Goal: Communication & Community: Connect with others

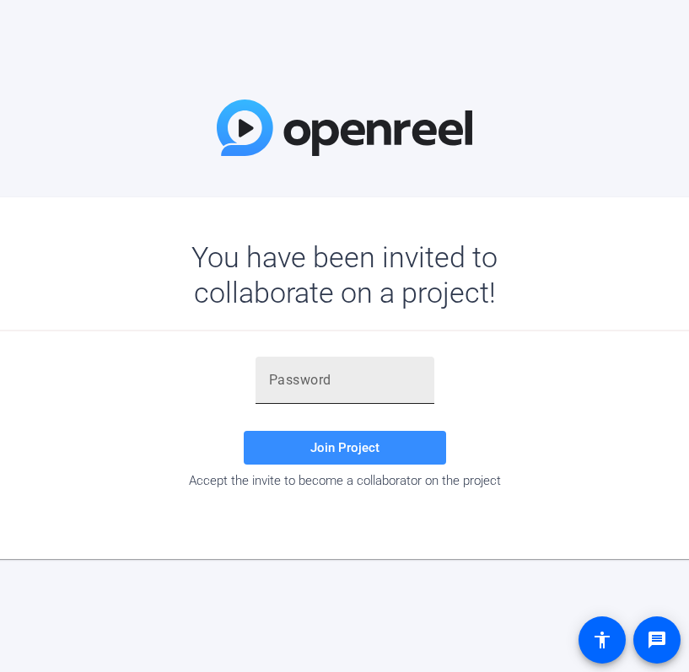
click at [274, 385] on input "text" at bounding box center [345, 380] width 152 height 20
paste input "RSWI~F"
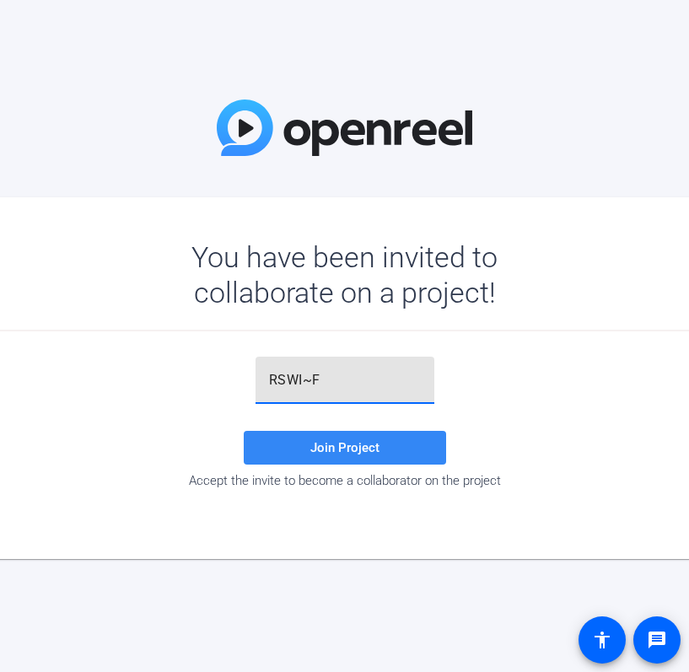
type input "RSWI~F"
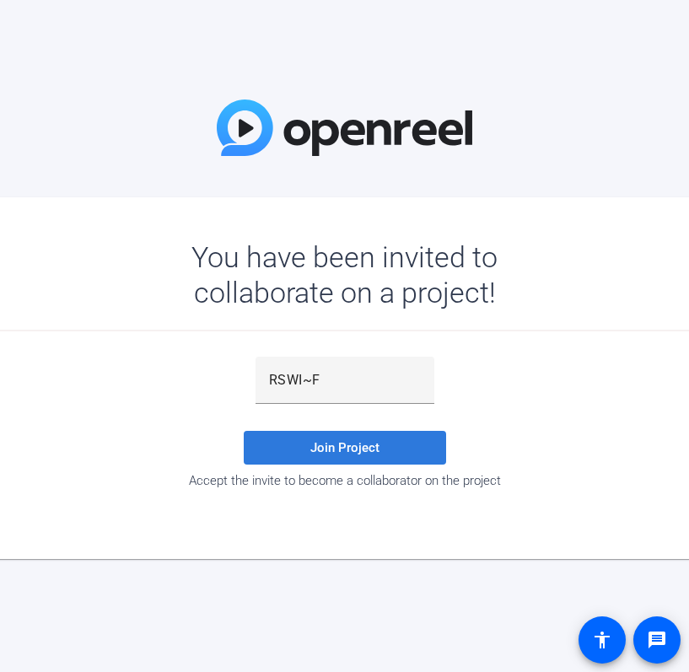
click at [342, 457] on span at bounding box center [345, 448] width 202 height 40
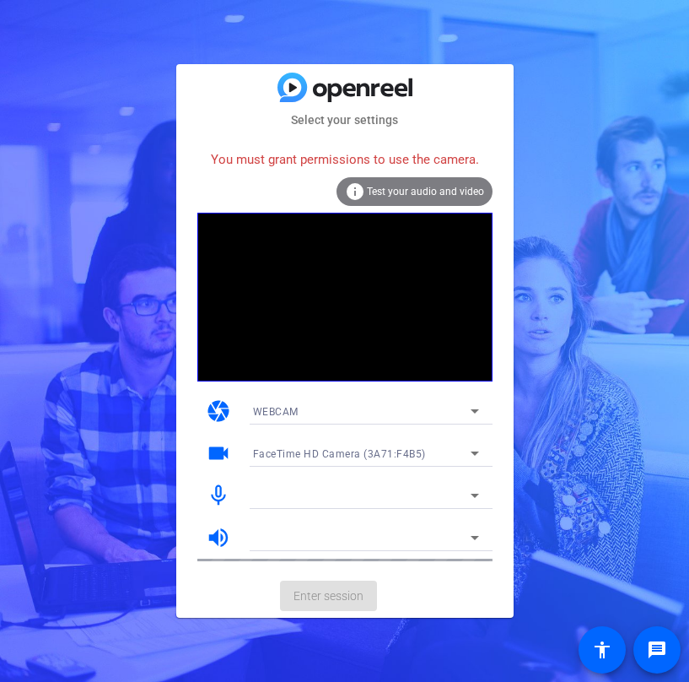
click at [480, 493] on icon at bounding box center [475, 495] width 20 height 20
click at [475, 493] on icon at bounding box center [475, 495] width 20 height 20
click at [217, 493] on mat-icon "mic_none" at bounding box center [218, 495] width 25 height 25
click at [475, 489] on icon at bounding box center [475, 495] width 20 height 20
click at [483, 452] on icon at bounding box center [475, 453] width 20 height 20
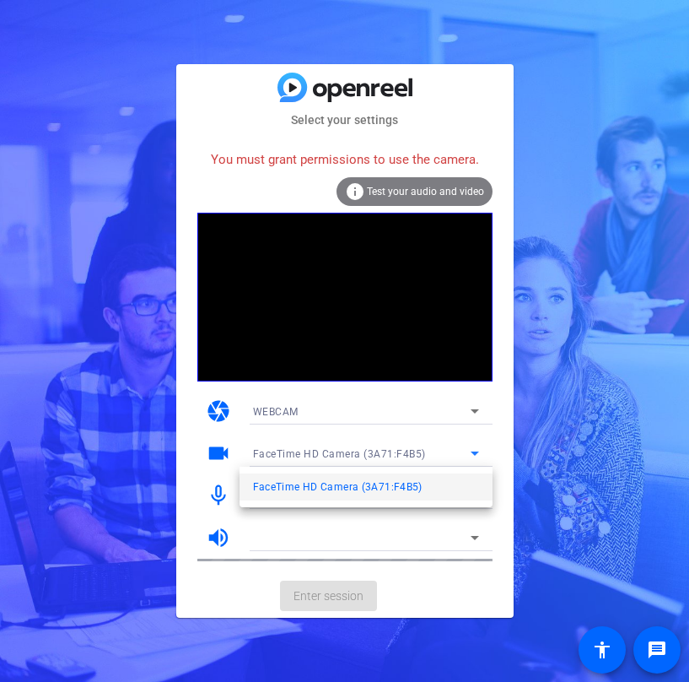
click at [402, 491] on span "FaceTime HD Camera (3A71:F4B5)" at bounding box center [338, 487] width 170 height 20
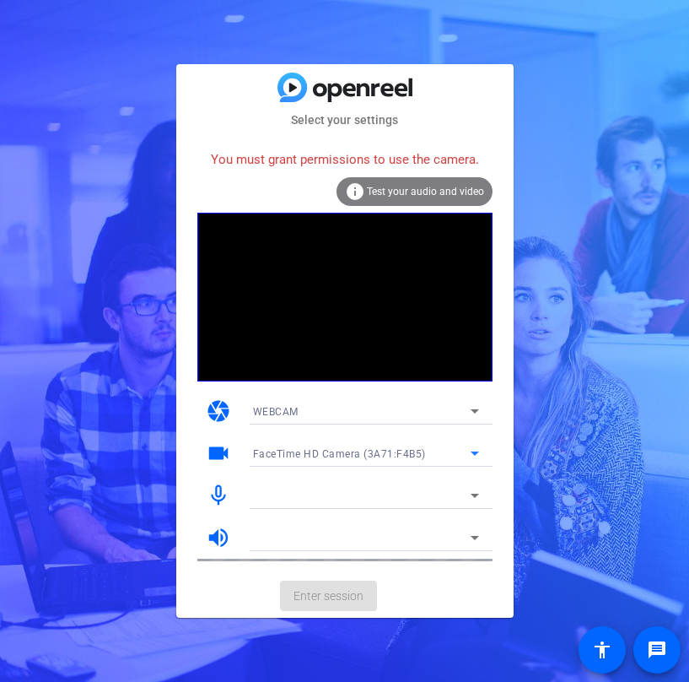
click at [475, 412] on icon at bounding box center [475, 411] width 8 height 4
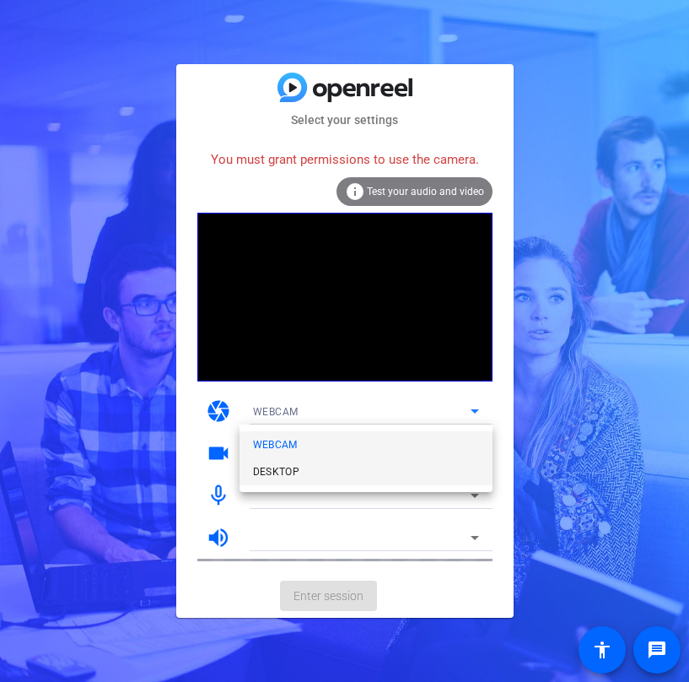
click at [288, 466] on span "DESKTOP" at bounding box center [276, 471] width 47 height 20
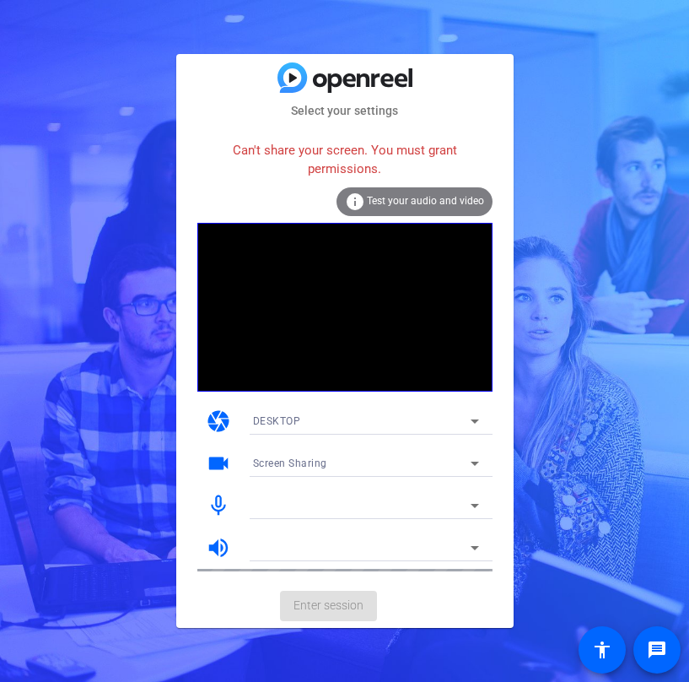
click at [406, 211] on div "info Test your audio and video" at bounding box center [415, 201] width 156 height 29
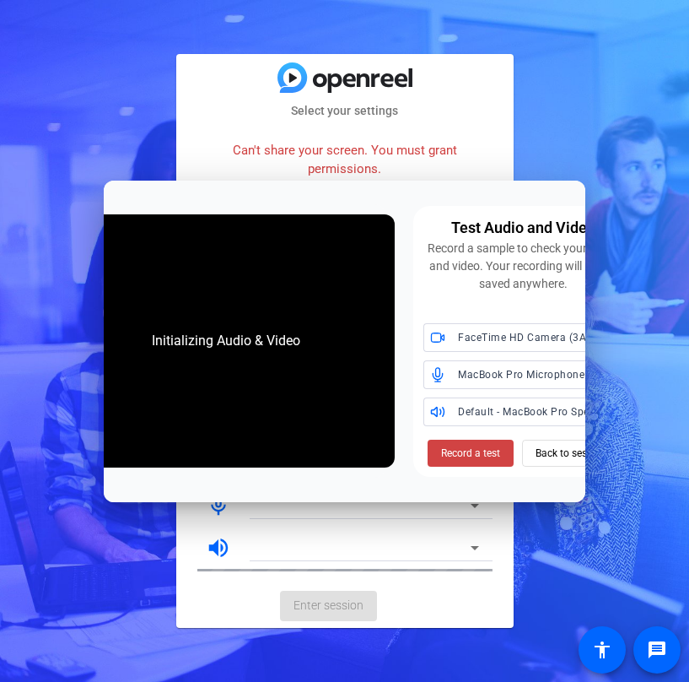
click at [574, 290] on div "Record a sample to check your audio and video. Your recording will not be saved…" at bounding box center [523, 266] width 200 height 53
click at [572, 299] on div "Test Audio and Video Record a sample to check your audio and video. Your record…" at bounding box center [523, 341] width 220 height 271
click at [554, 459] on span "Back to session" at bounding box center [571, 453] width 71 height 32
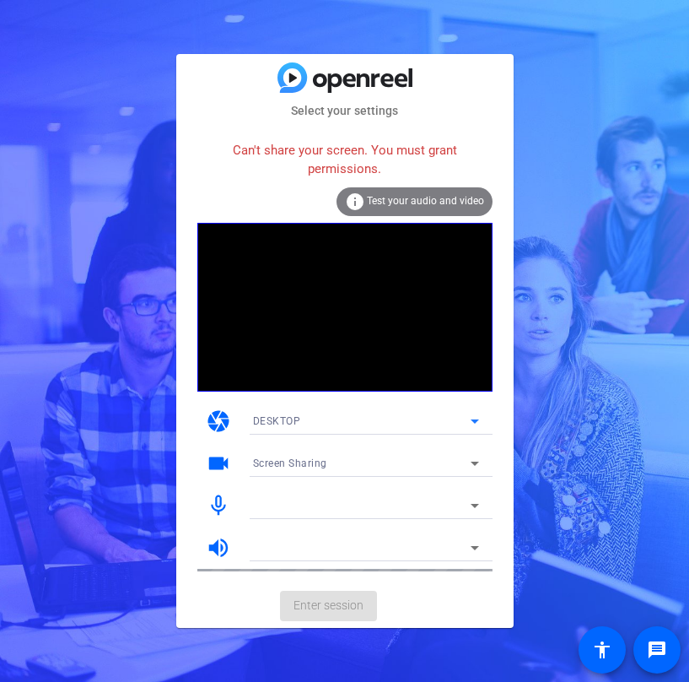
click at [477, 412] on icon at bounding box center [475, 421] width 20 height 20
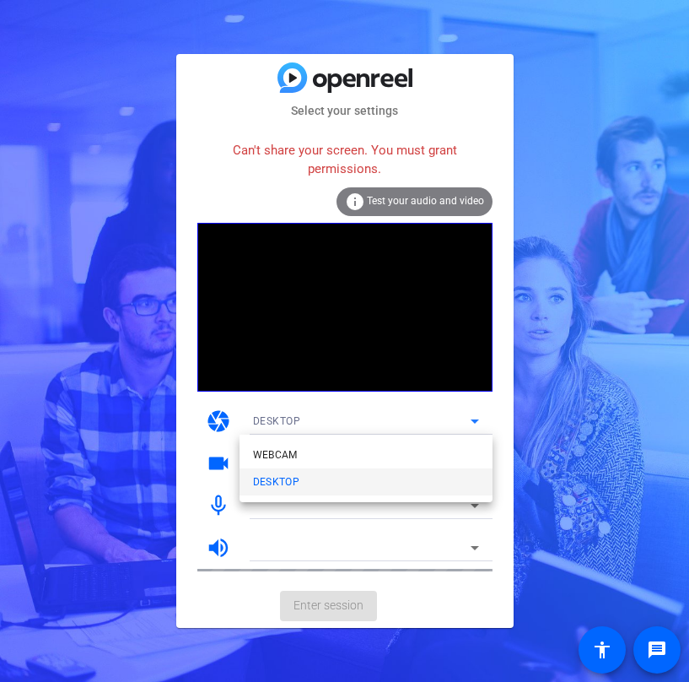
click at [385, 482] on mat-option "DESKTOP" at bounding box center [366, 481] width 253 height 27
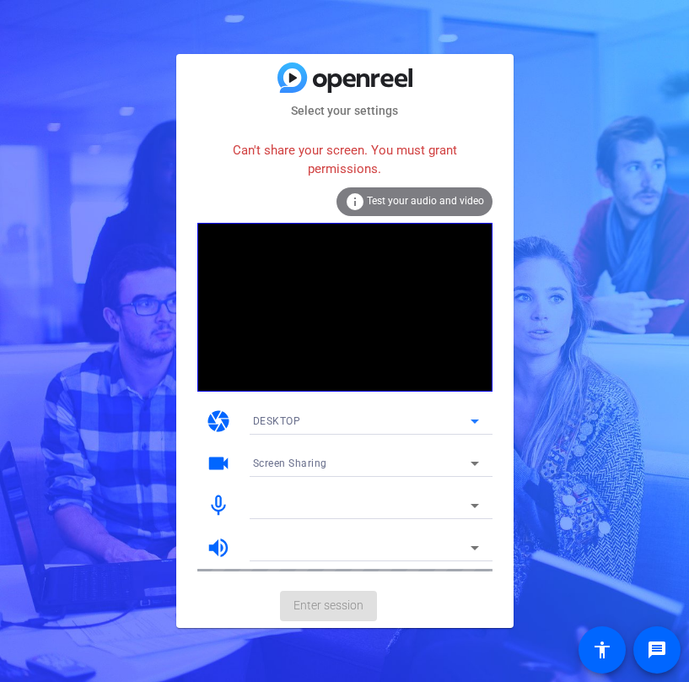
click at [473, 461] on icon at bounding box center [475, 463] width 8 height 4
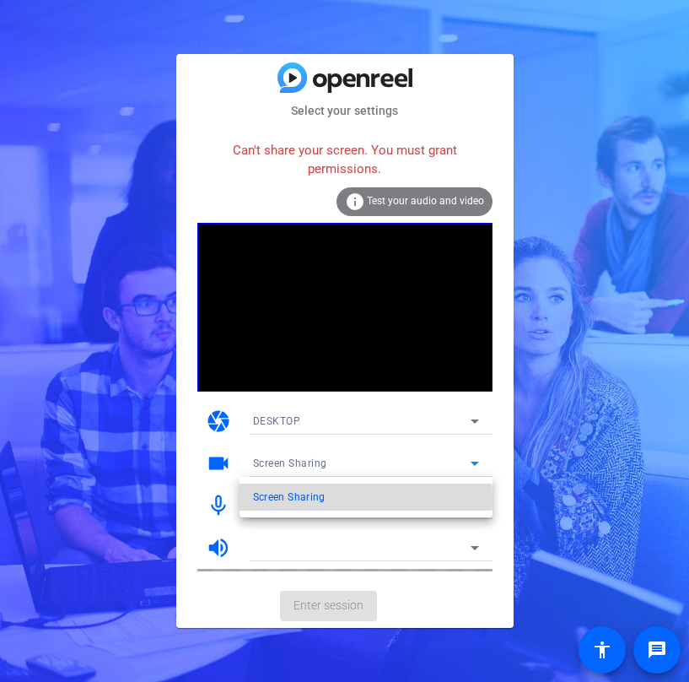
click at [320, 498] on span "Screen Sharing" at bounding box center [289, 497] width 73 height 20
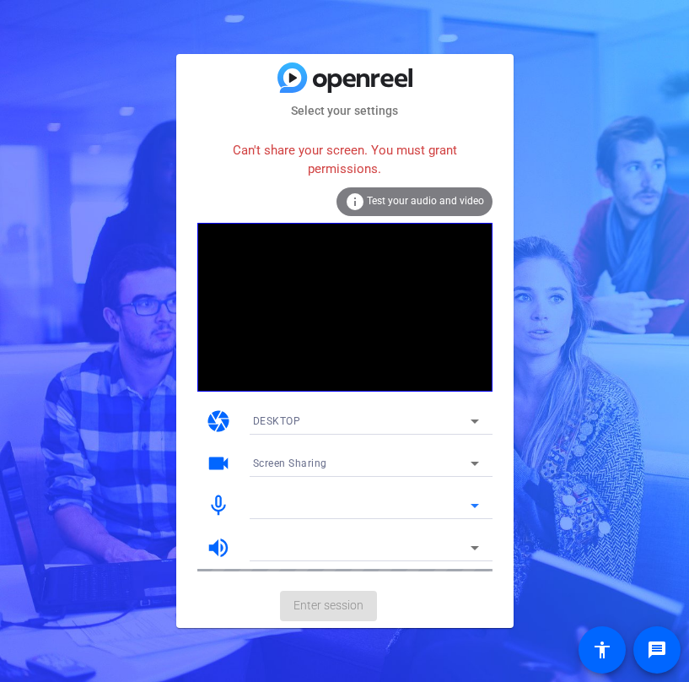
click at [478, 499] on icon at bounding box center [475, 505] width 20 height 20
click at [482, 546] on icon at bounding box center [475, 547] width 20 height 20
click at [320, 603] on mat-card-actions "Enter session" at bounding box center [344, 606] width 337 height 44
click at [348, 159] on div "Can't share your screen. You must grant permissions." at bounding box center [344, 159] width 295 height 55
click at [13, 233] on div "Select your settings Can't share your screen. You must grant permissions. info …" at bounding box center [344, 341] width 689 height 682
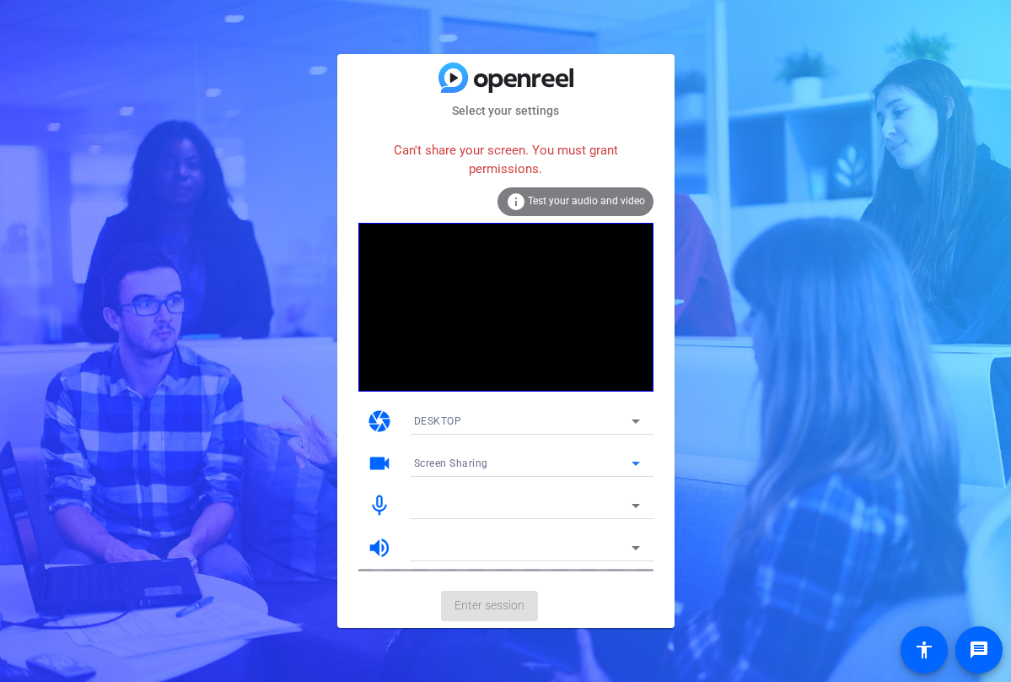
click at [637, 465] on icon at bounding box center [636, 463] width 20 height 20
click at [688, 482] on div at bounding box center [505, 341] width 1011 height 682
click at [496, 160] on div "Can't share your screen. You must grant permissions." at bounding box center [506, 159] width 295 height 55
click at [688, 158] on div "Select your settings Can't share your screen. You must grant permissions. info …" at bounding box center [505, 341] width 1011 height 682
click at [688, 208] on div "Select your settings Can't share your screen. You must grant permissions. info …" at bounding box center [505, 341] width 1011 height 682
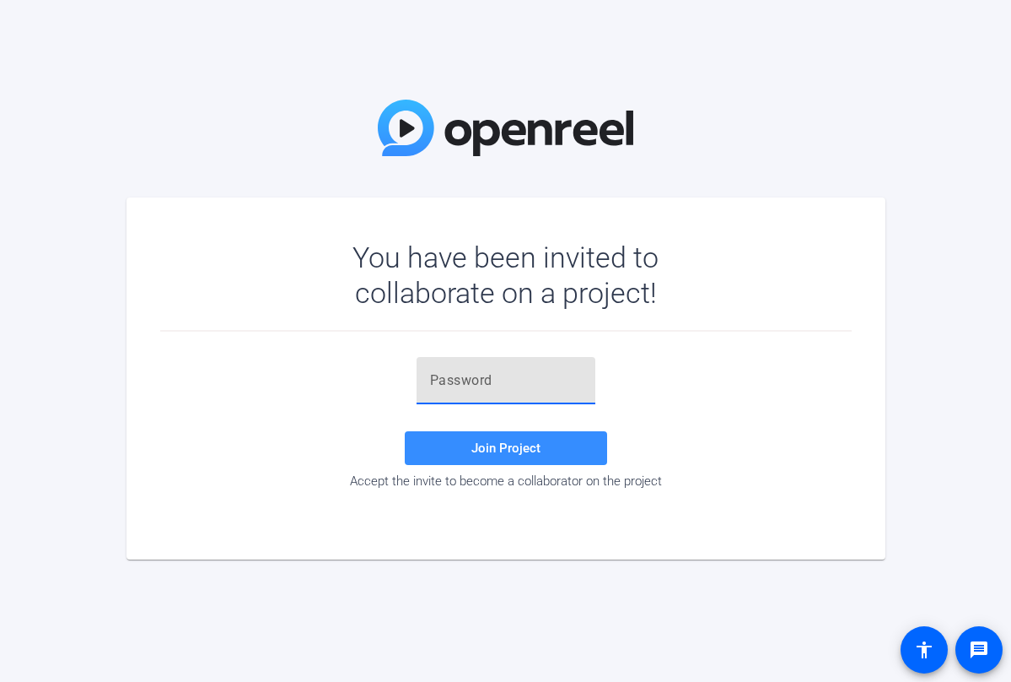
click at [482, 380] on input "text" at bounding box center [506, 380] width 152 height 20
paste input "RSWI~F"
type input "RSWI~F"
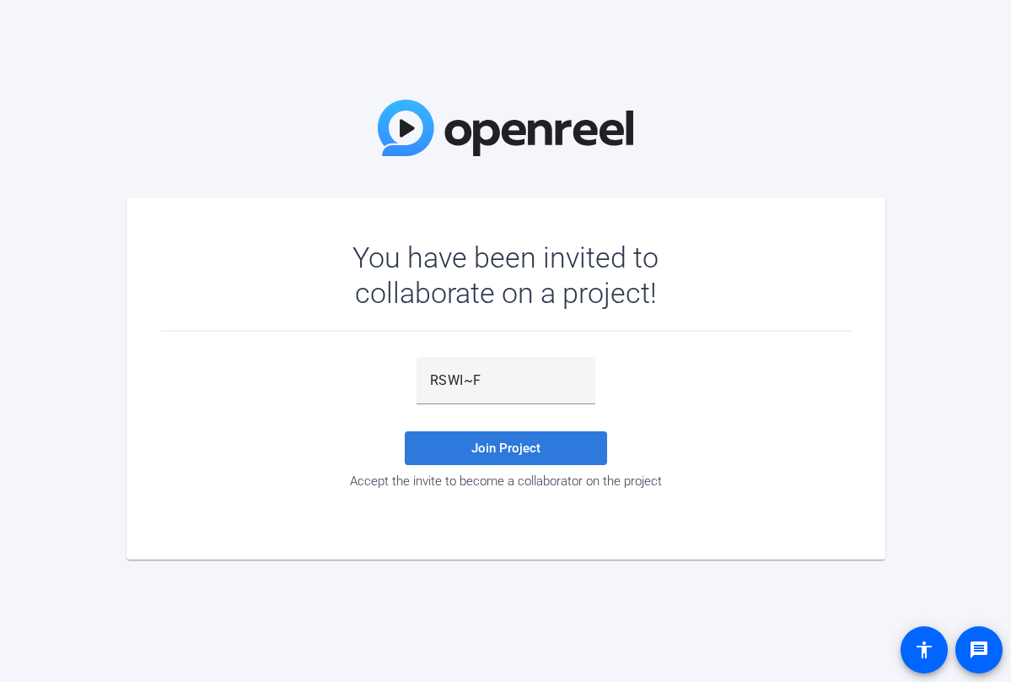
click at [509, 455] on span "Join Project" at bounding box center [506, 447] width 69 height 15
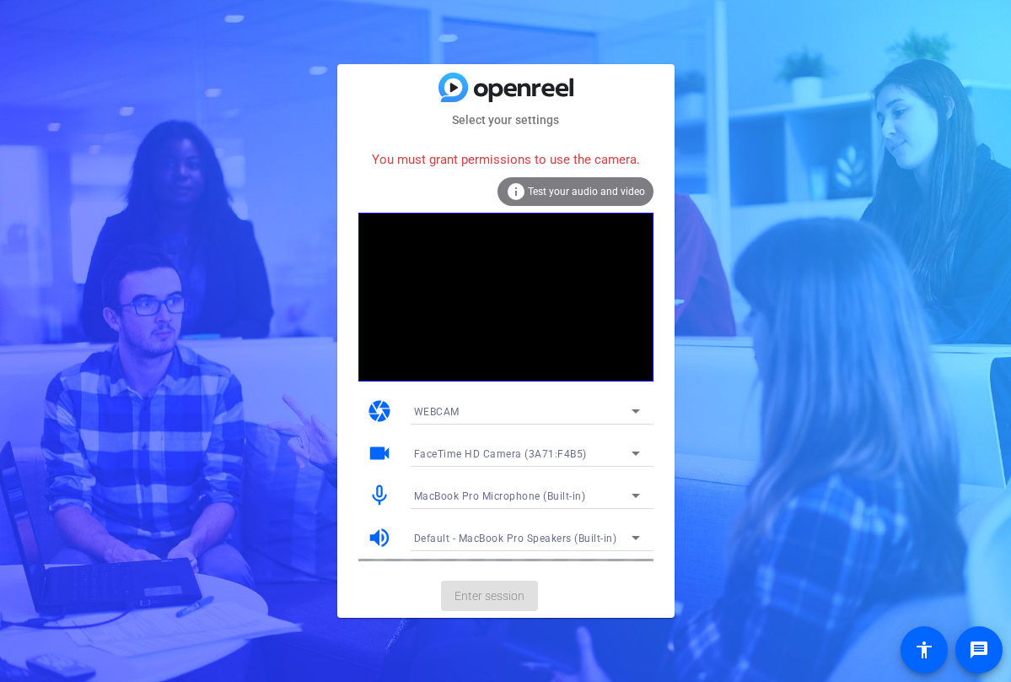
click at [856, 193] on div "Select your settings You must grant permissions to use the camera. info Test yo…" at bounding box center [505, 341] width 1011 height 682
click at [611, 190] on span "Test your audio and video" at bounding box center [586, 192] width 117 height 12
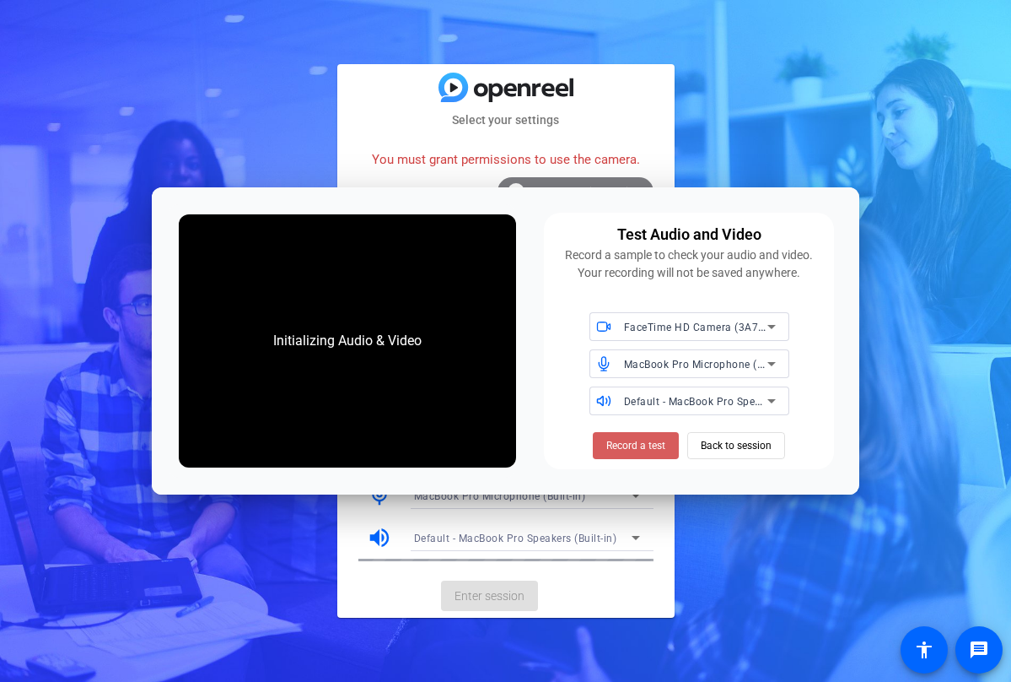
click at [659, 438] on span "Record a test" at bounding box center [636, 445] width 59 height 15
click at [727, 444] on span "Back to session" at bounding box center [736, 445] width 71 height 32
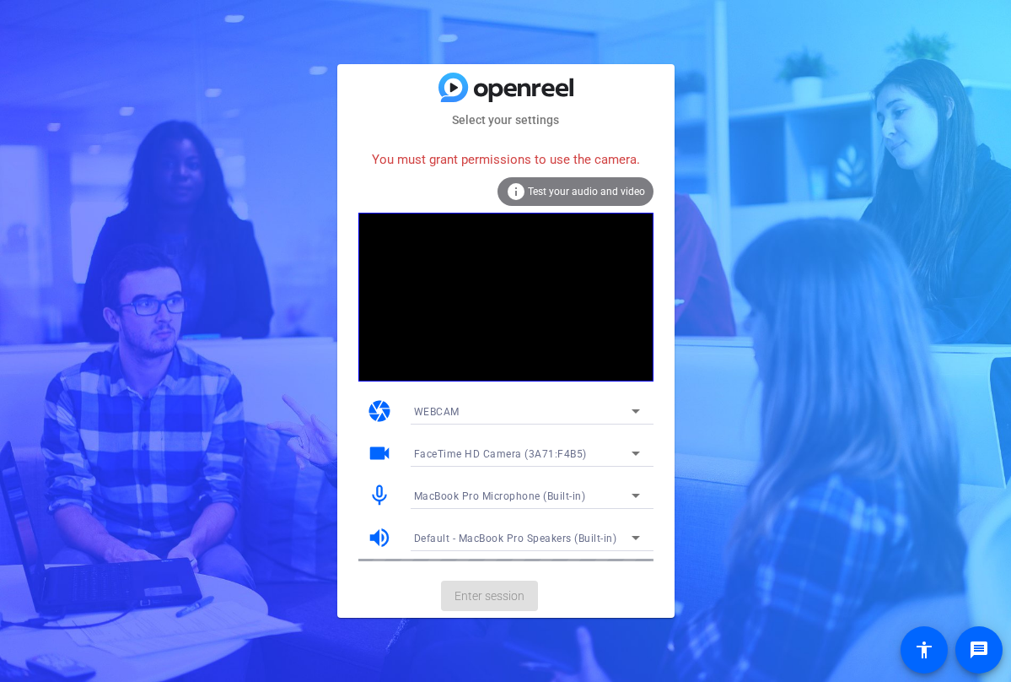
click at [727, 244] on div "Select your settings You must grant permissions to use the camera. info Test yo…" at bounding box center [505, 341] width 1011 height 682
click at [518, 598] on mat-card-actions "Enter session" at bounding box center [505, 596] width 337 height 44
click at [35, 423] on div "Select your settings You must grant permissions to use the camera. info Test yo…" at bounding box center [505, 341] width 1011 height 682
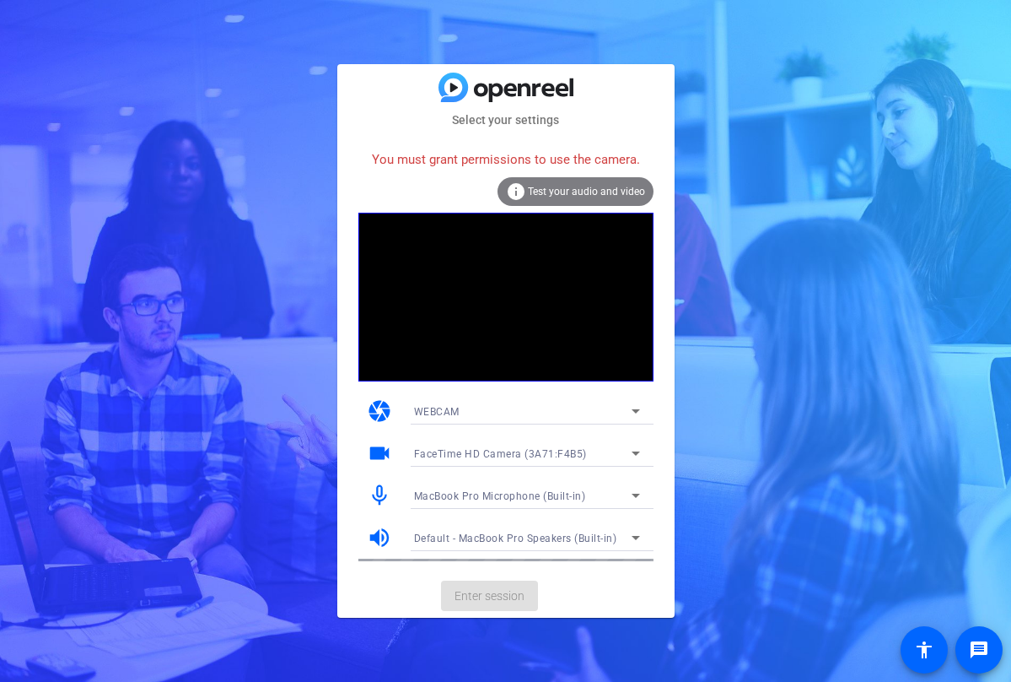
click at [3, 430] on div "Select your settings You must grant permissions to use the camera. info Test yo…" at bounding box center [505, 341] width 1011 height 682
click at [633, 455] on icon at bounding box center [636, 453] width 20 height 20
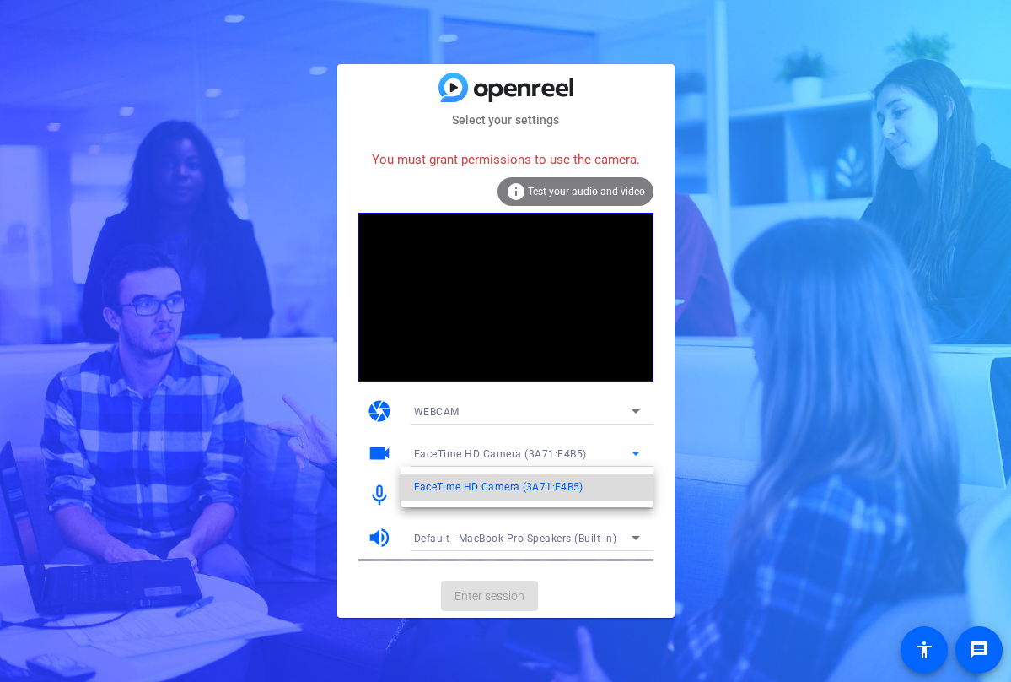
click at [570, 487] on span "FaceTime HD Camera (3A71:F4B5)" at bounding box center [499, 487] width 170 height 20
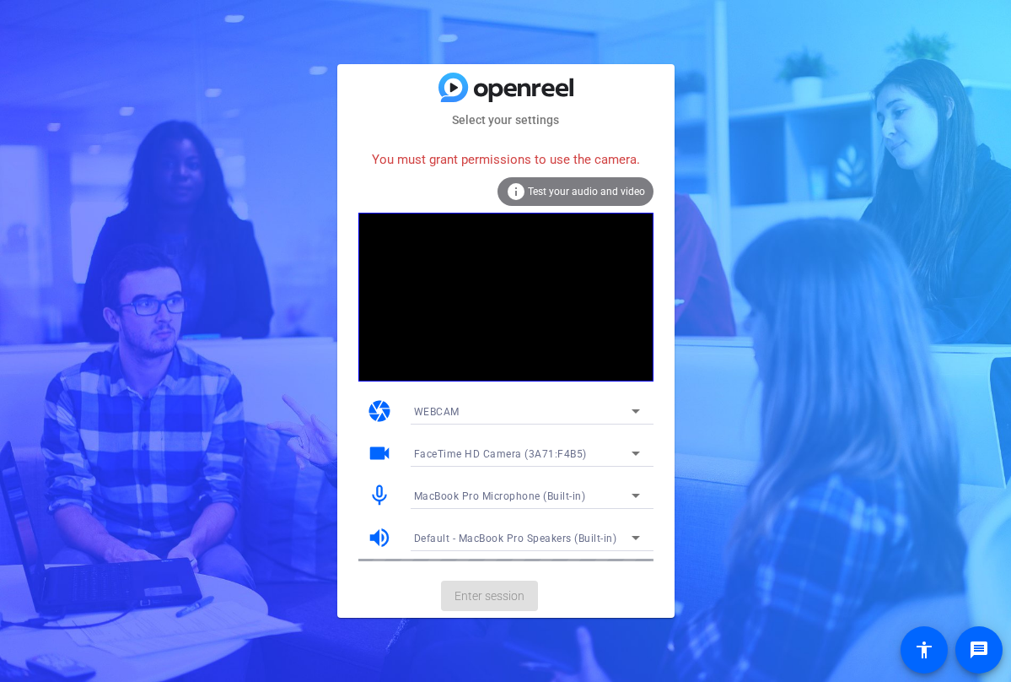
click at [706, 440] on div "Select your settings You must grant permissions to use the camera. info Test yo…" at bounding box center [505, 341] width 1011 height 682
click at [557, 160] on div "You must grant permissions to use the camera." at bounding box center [506, 160] width 295 height 36
click at [637, 446] on icon at bounding box center [636, 453] width 20 height 20
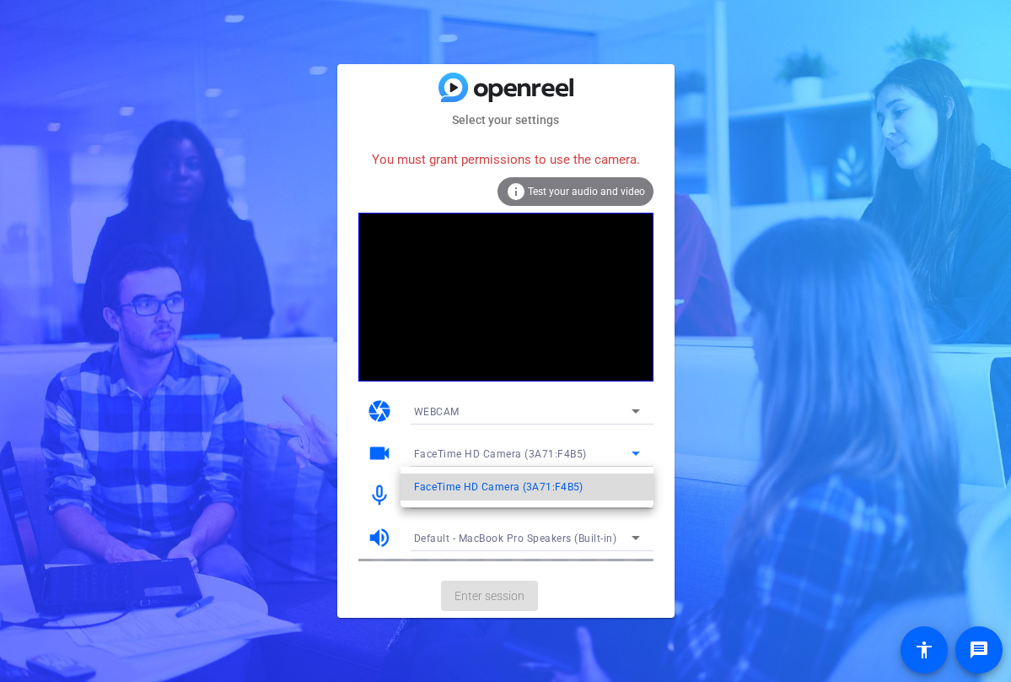
click at [559, 488] on span "FaceTime HD Camera (3A71:F4B5)" at bounding box center [499, 487] width 170 height 20
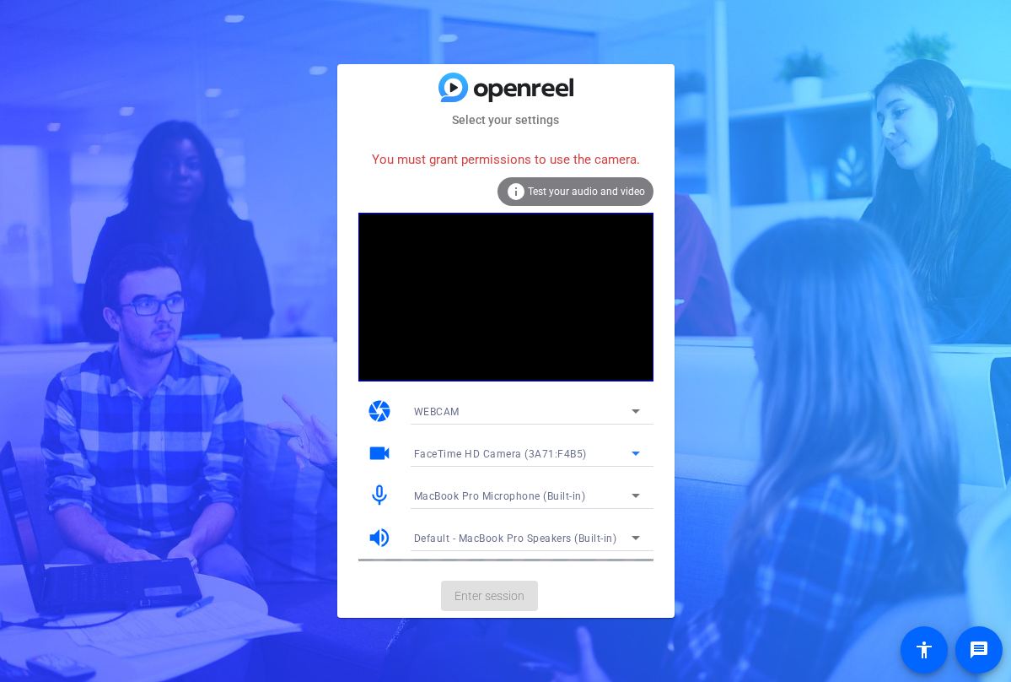
click at [628, 406] on icon at bounding box center [636, 411] width 20 height 20
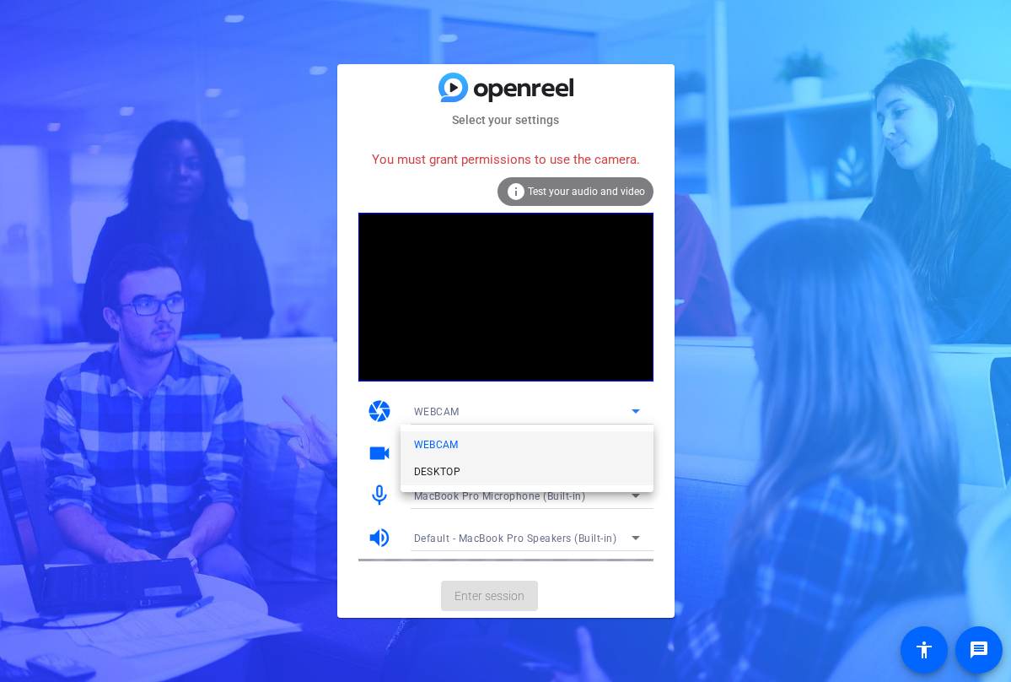
click at [456, 472] on span "DESKTOP" at bounding box center [437, 471] width 47 height 20
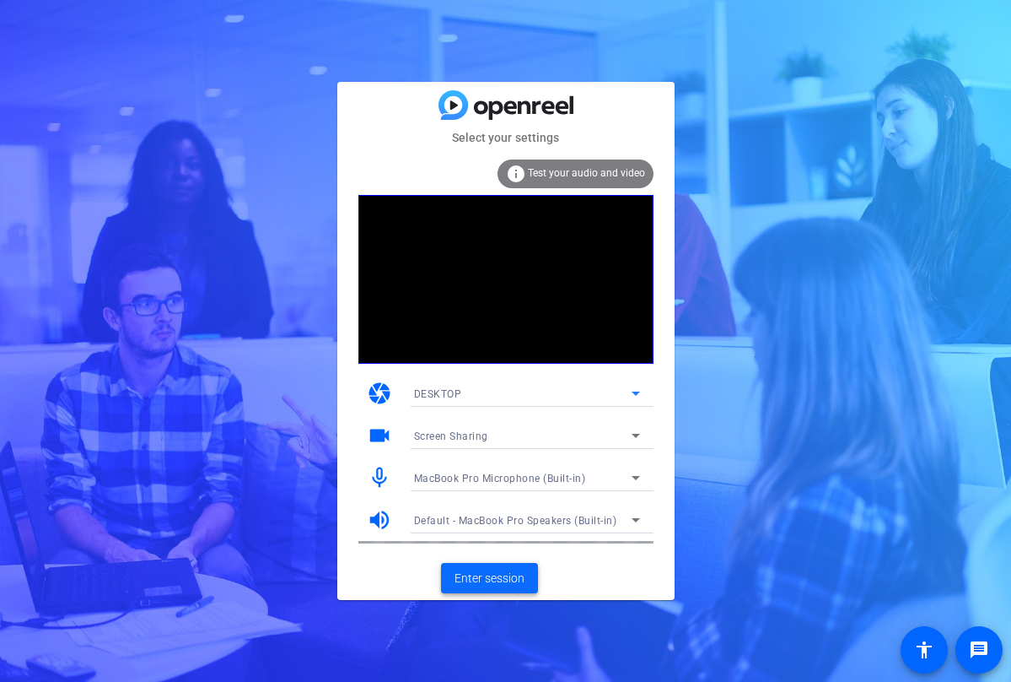
click at [515, 580] on span "Enter session" at bounding box center [490, 578] width 70 height 18
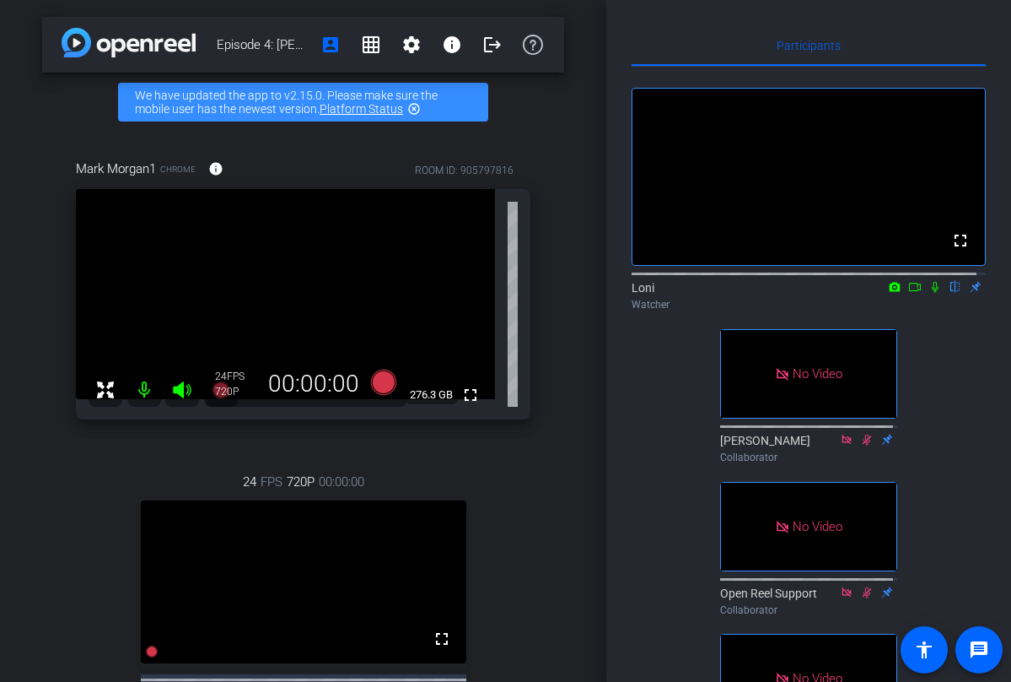
click at [890, 291] on icon at bounding box center [895, 286] width 11 height 9
click at [903, 335] on div at bounding box center [505, 341] width 1011 height 682
click at [909, 291] on icon at bounding box center [915, 287] width 12 height 8
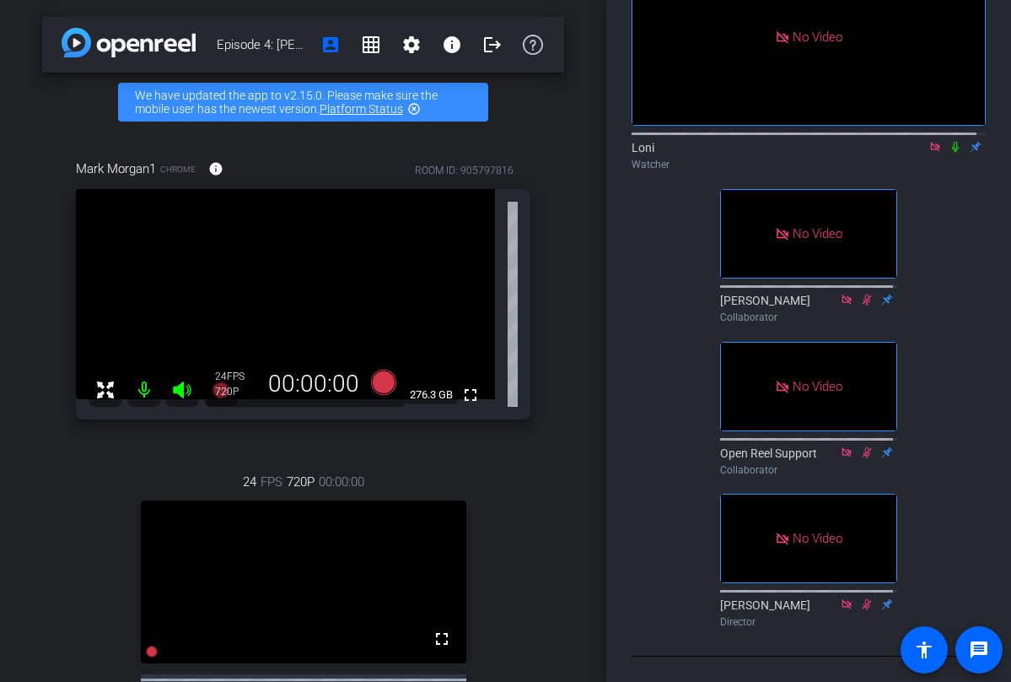
scroll to position [201, 0]
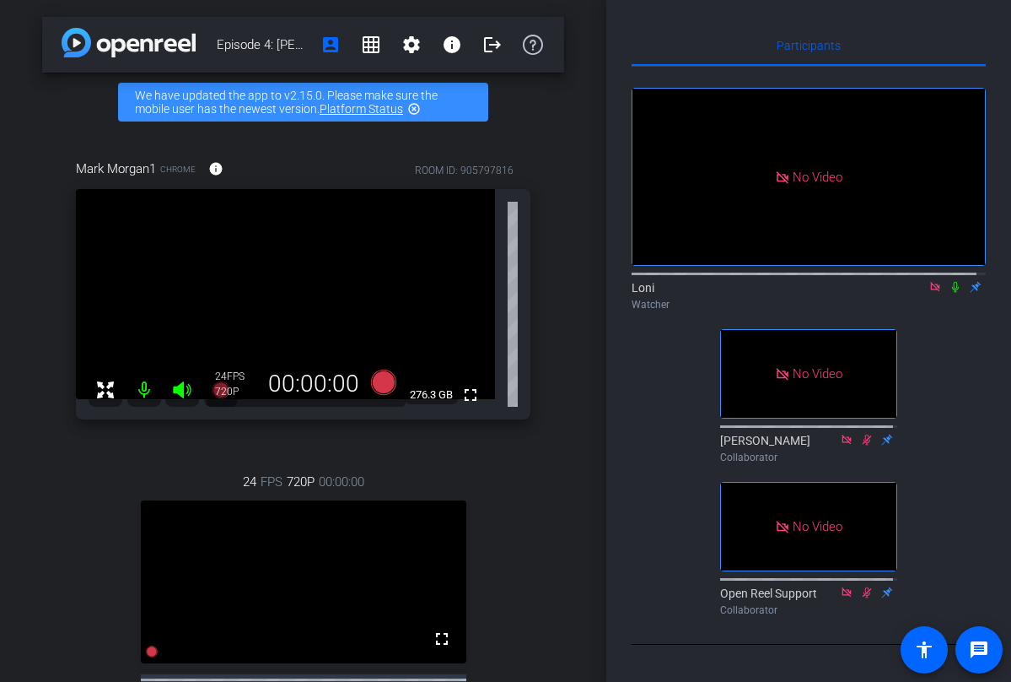
click at [949, 281] on icon at bounding box center [955, 287] width 13 height 12
click at [950, 281] on icon at bounding box center [955, 287] width 13 height 12
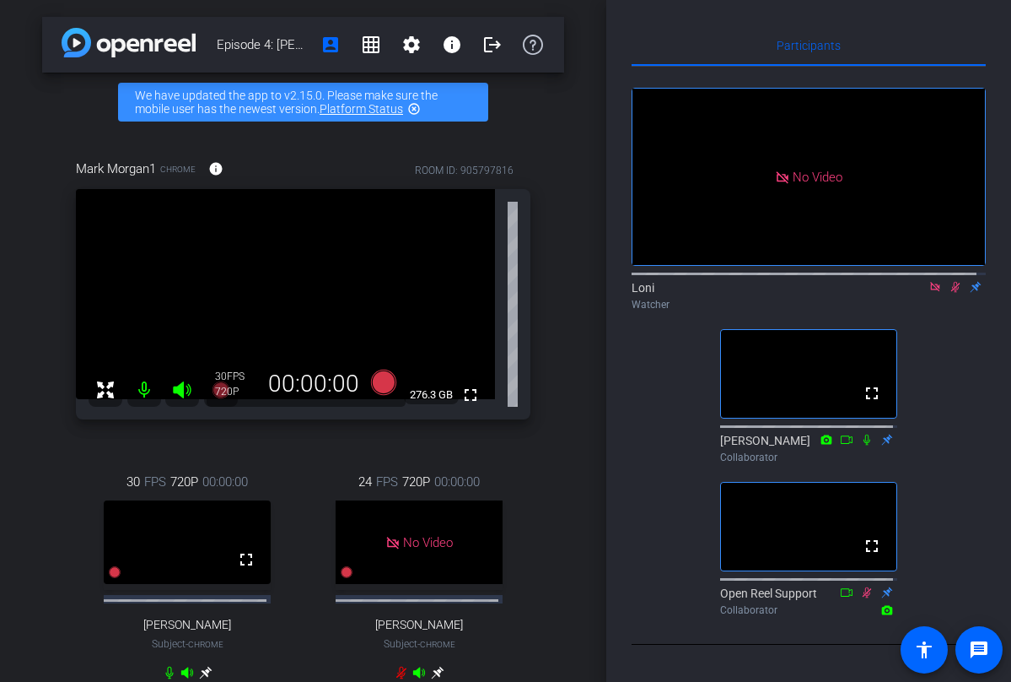
scroll to position [51, 0]
